Goal: Entertainment & Leisure: Consume media (video, audio)

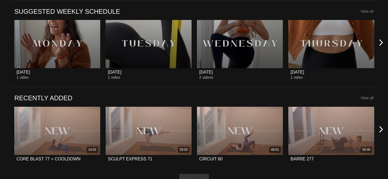
scroll to position [280, 0]
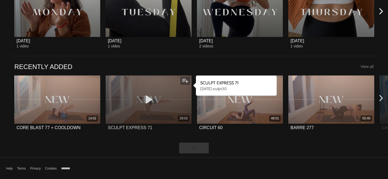
click at [160, 114] on div "29:03" at bounding box center [149, 99] width 86 height 48
